Goal: Transaction & Acquisition: Subscribe to service/newsletter

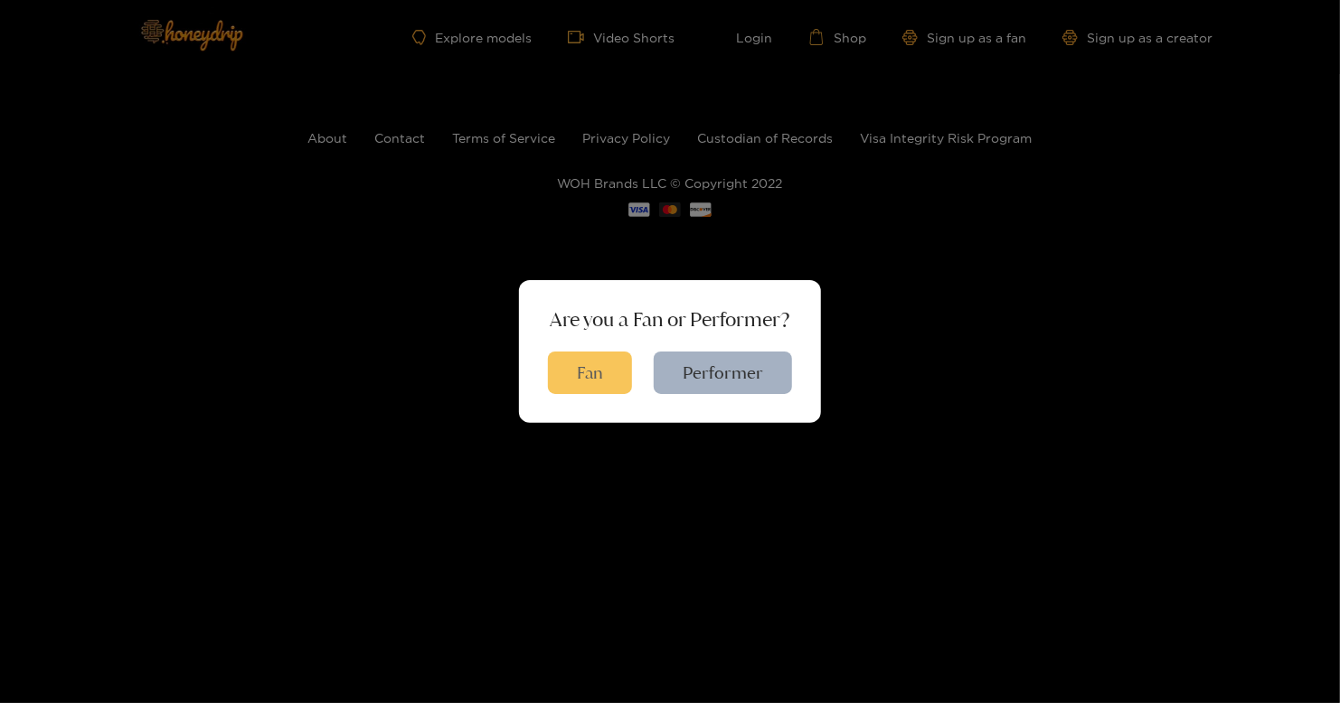
click at [598, 379] on button "Fan" at bounding box center [590, 373] width 84 height 42
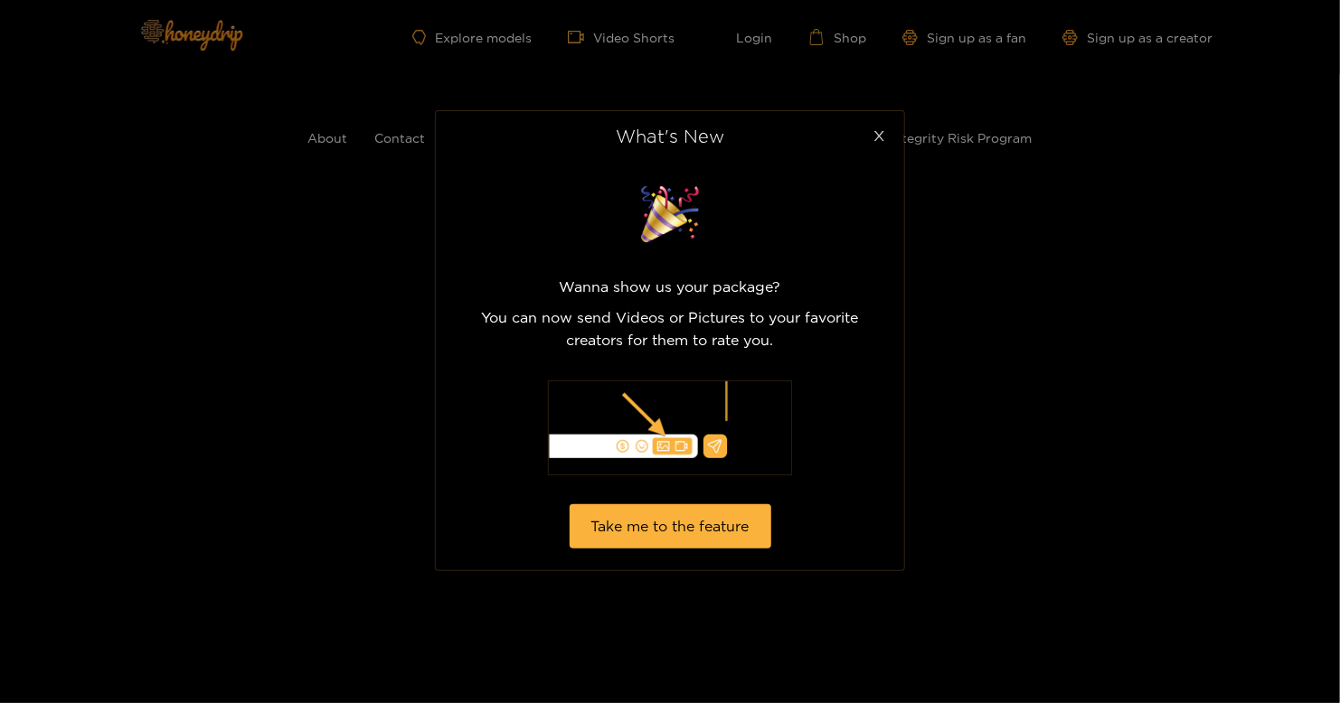
click at [892, 138] on span "Close" at bounding box center [879, 136] width 51 height 51
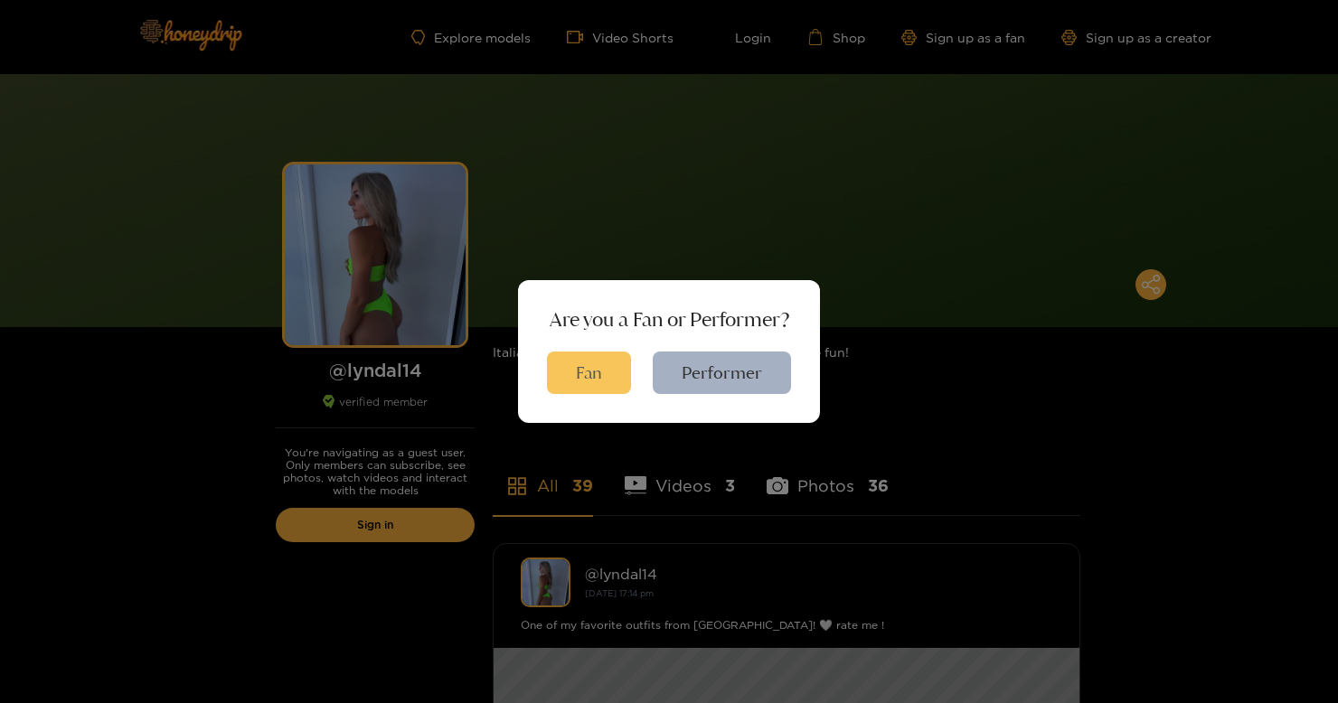
click at [591, 373] on button "Fan" at bounding box center [589, 373] width 84 height 42
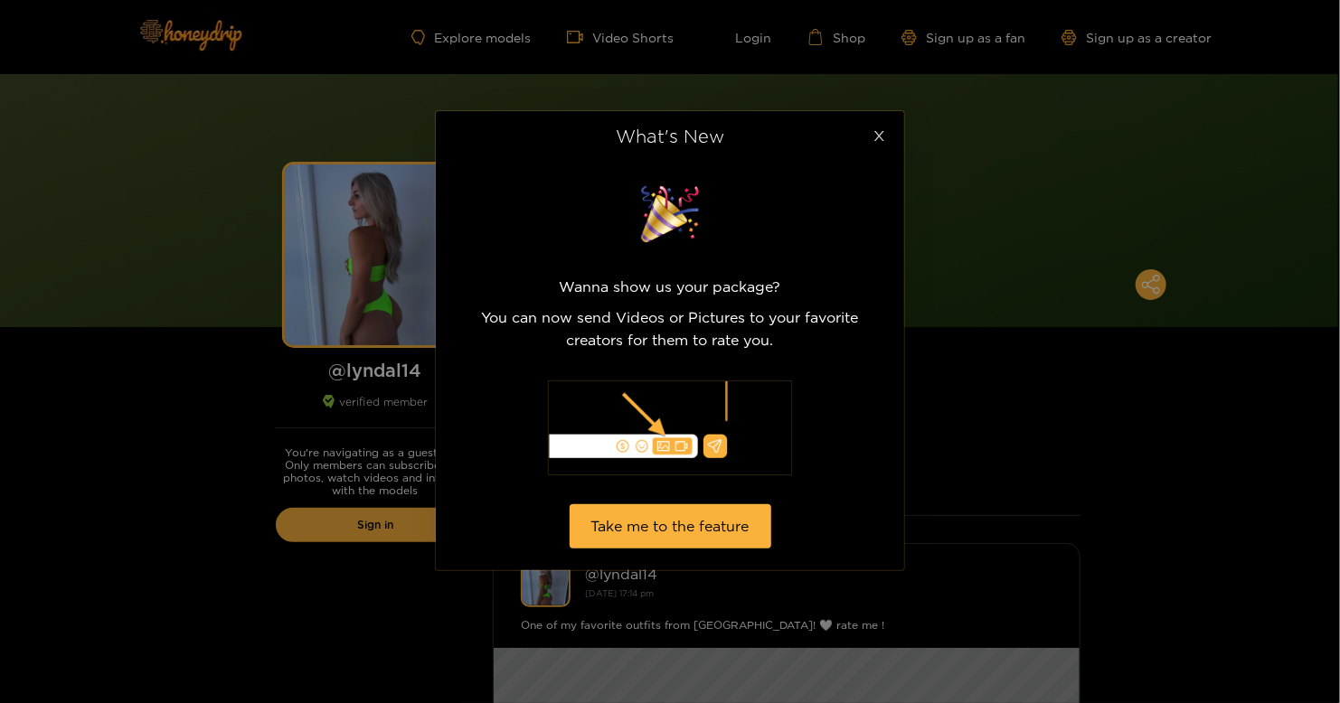
click at [882, 147] on span "Close" at bounding box center [879, 136] width 51 height 51
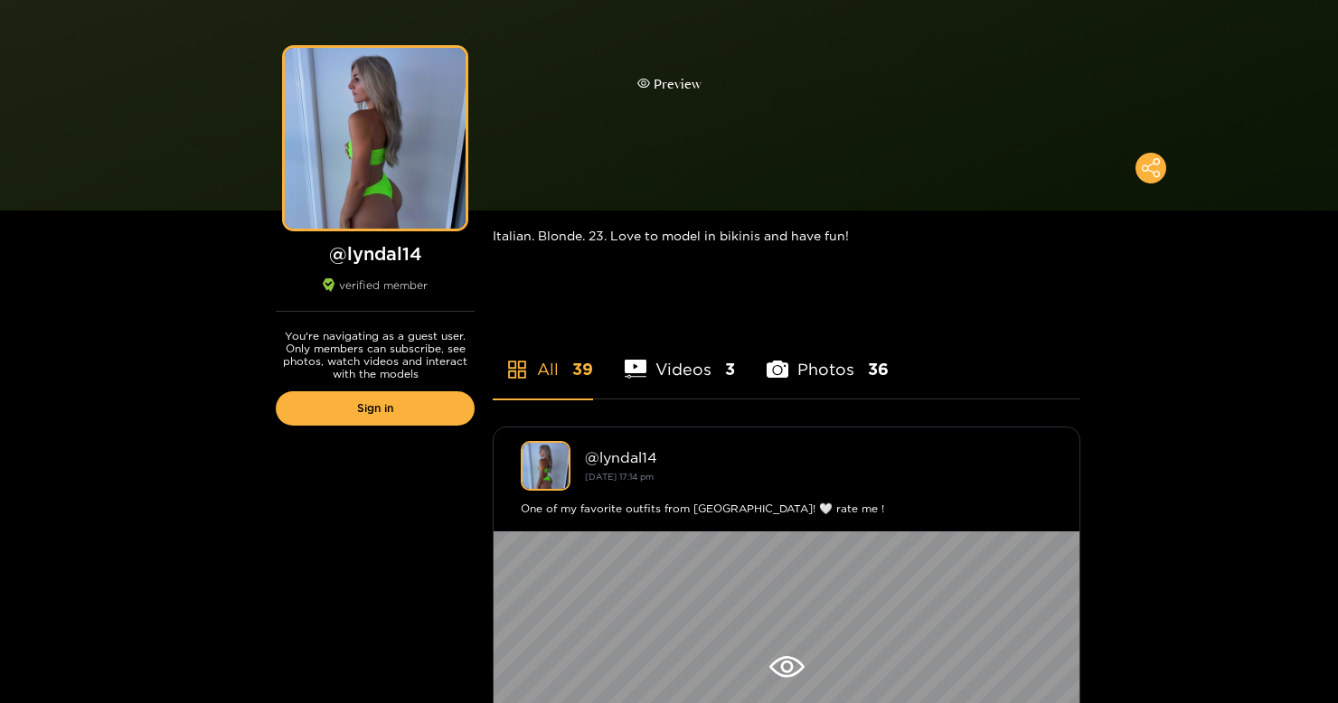
scroll to position [452, 0]
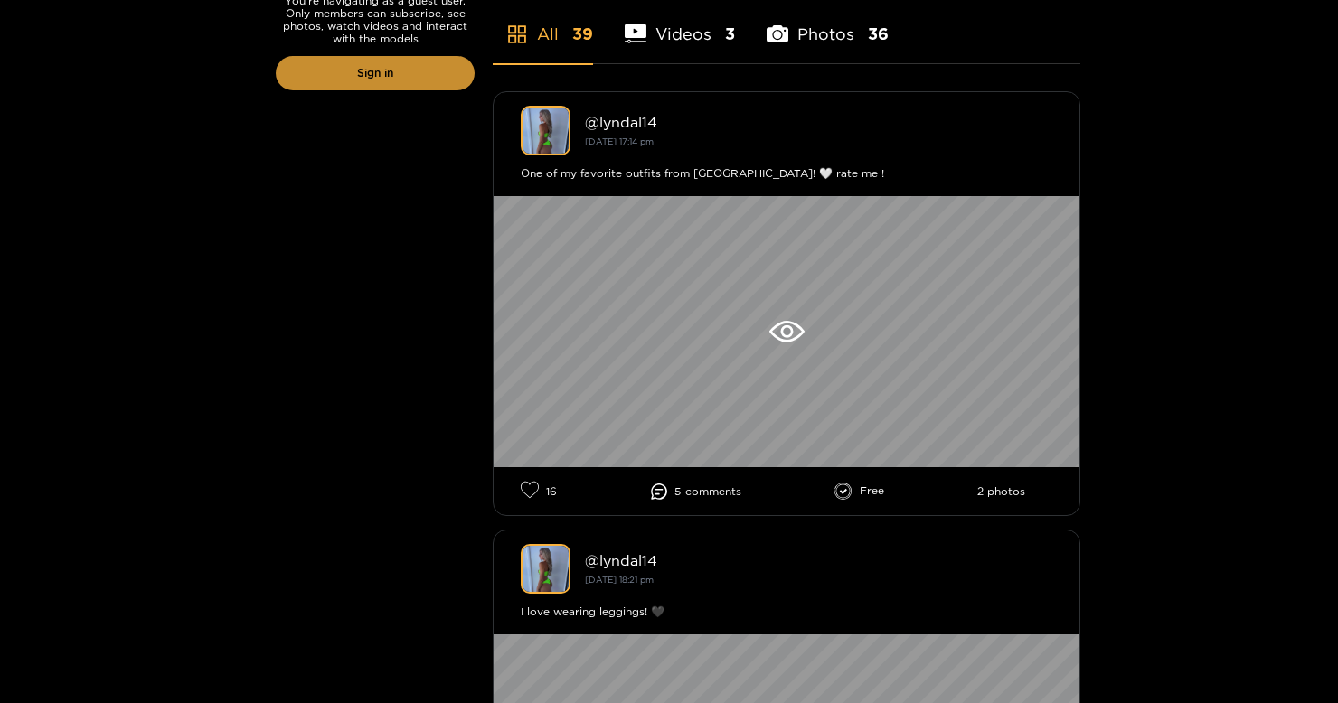
click at [439, 80] on link "Sign in" at bounding box center [375, 73] width 199 height 34
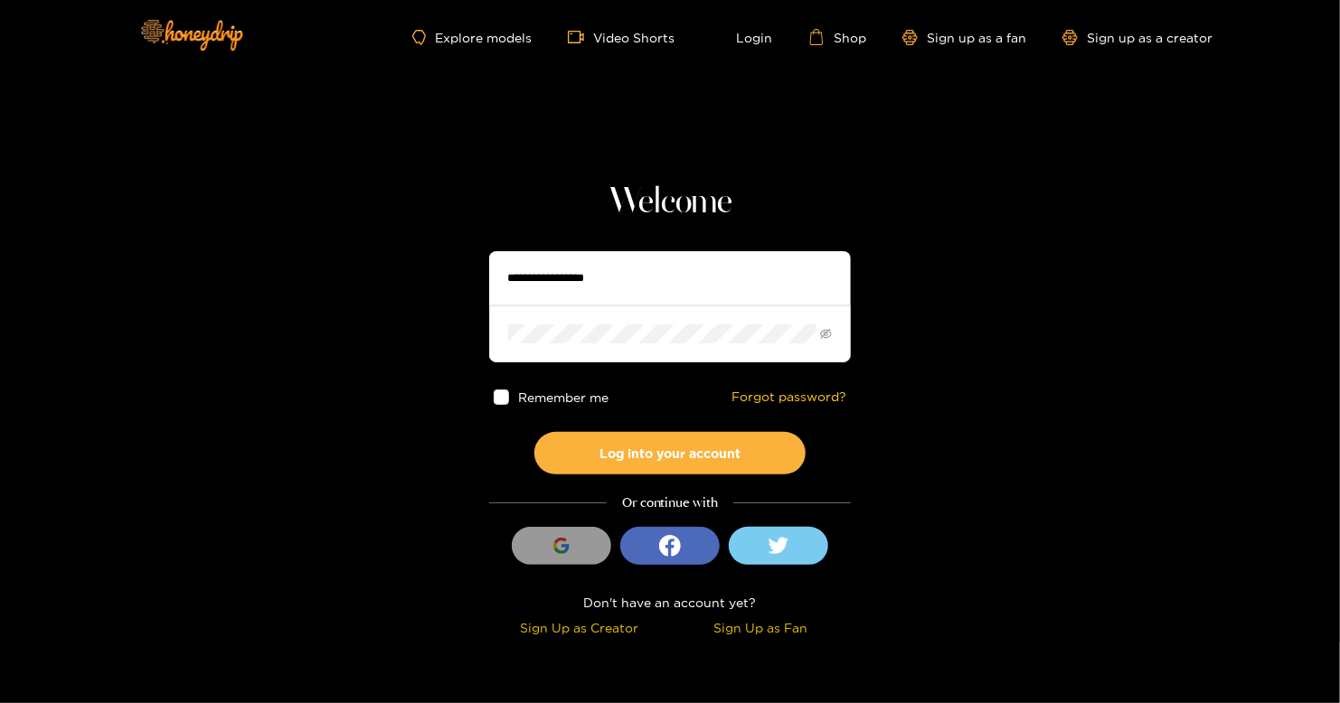
click at [626, 297] on input "text" at bounding box center [670, 278] width 362 height 54
click at [563, 542] on icon "button" at bounding box center [561, 546] width 16 height 16
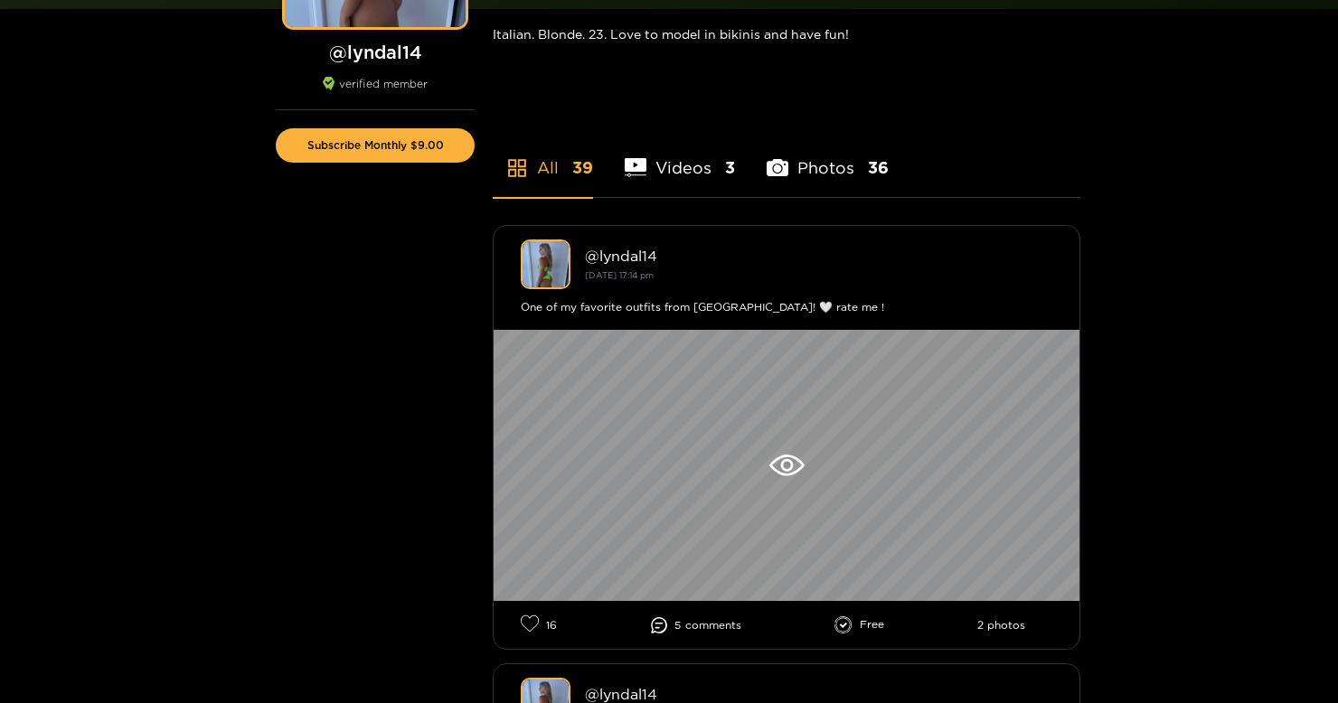
scroll to position [362, 0]
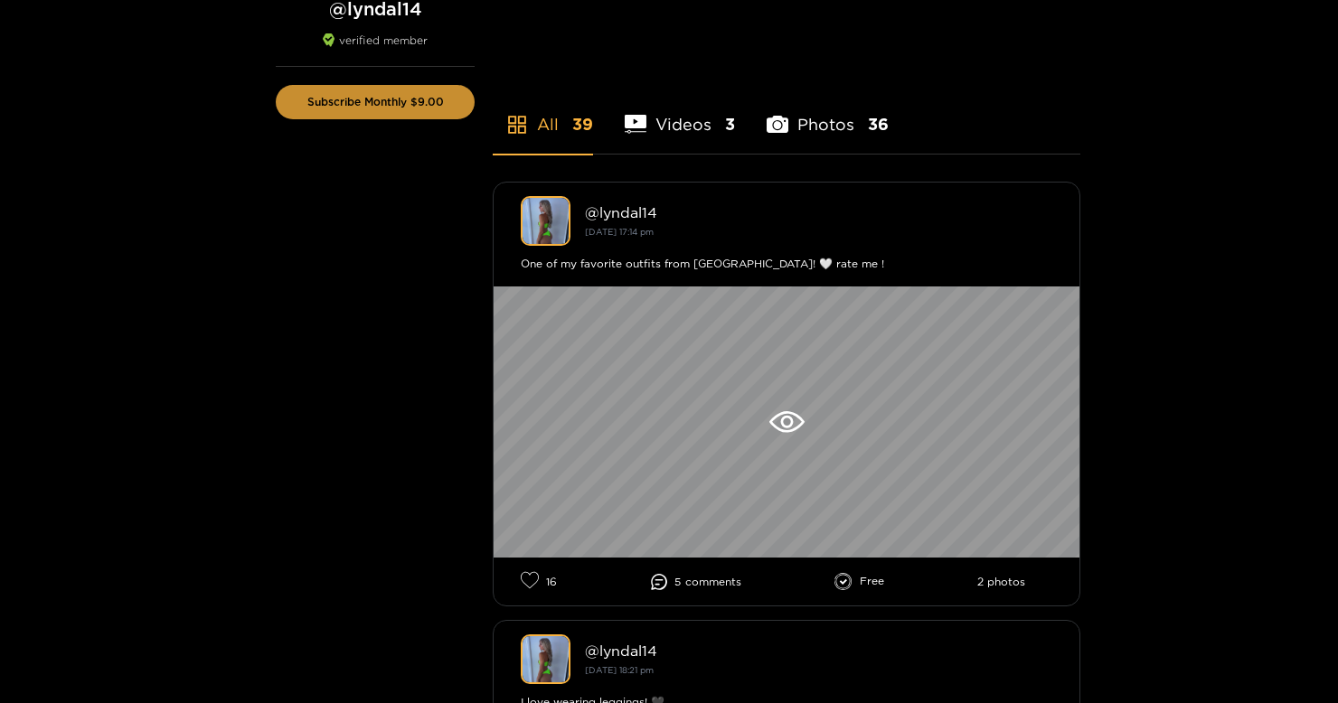
click at [377, 97] on button "Subscribe Monthly $9.00" at bounding box center [375, 102] width 199 height 34
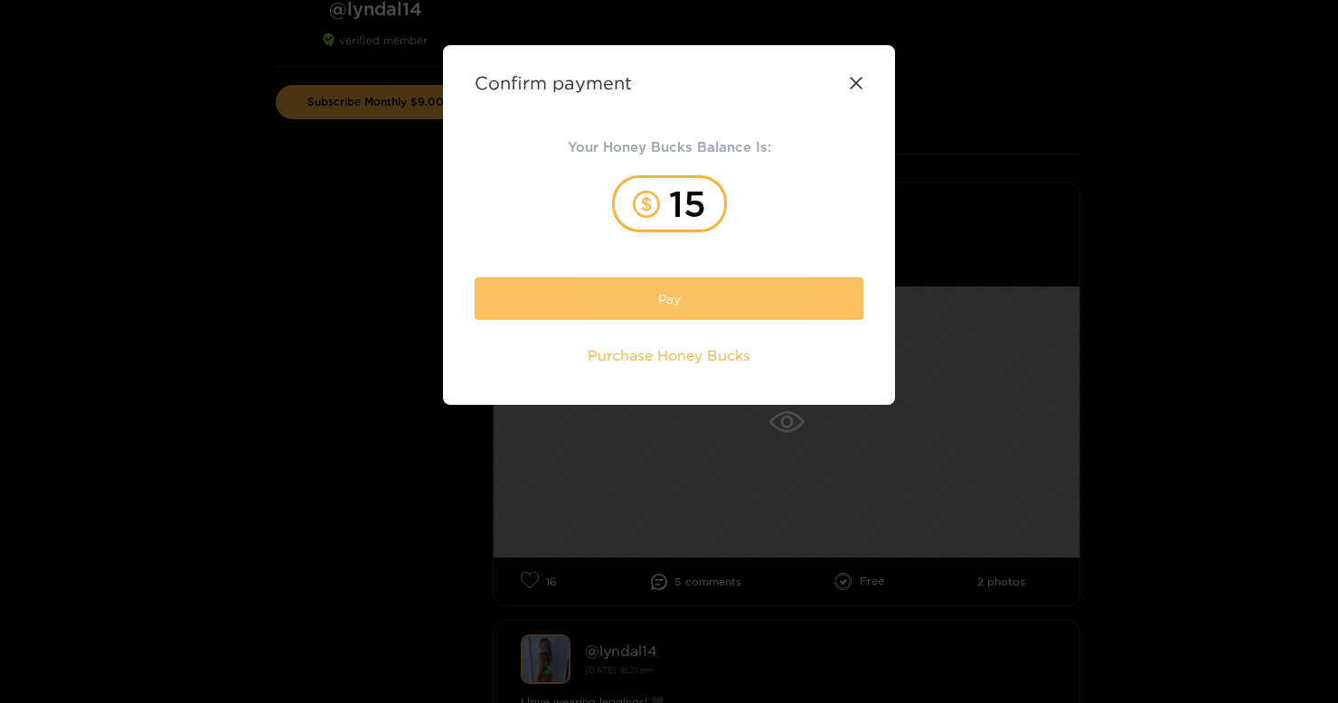
click at [658, 298] on button "Pay" at bounding box center [669, 299] width 389 height 42
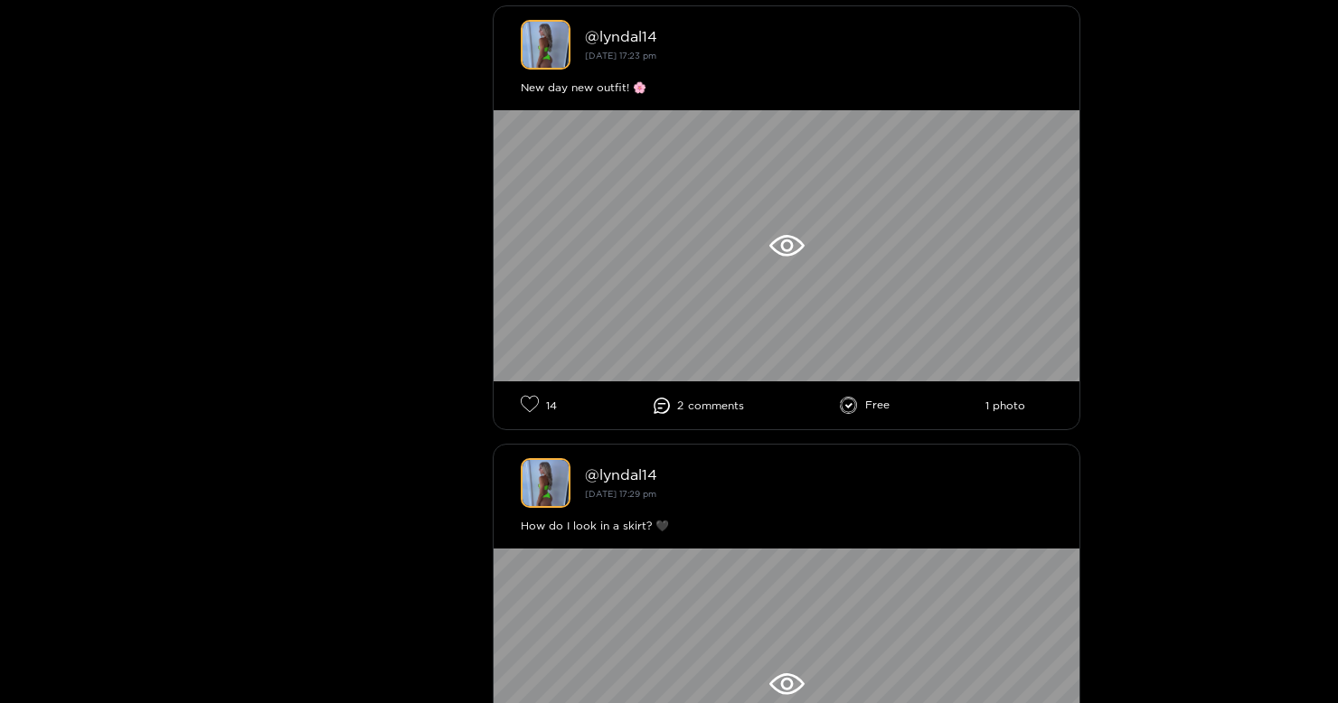
scroll to position [1808, 0]
